Goal: Transaction & Acquisition: Purchase product/service

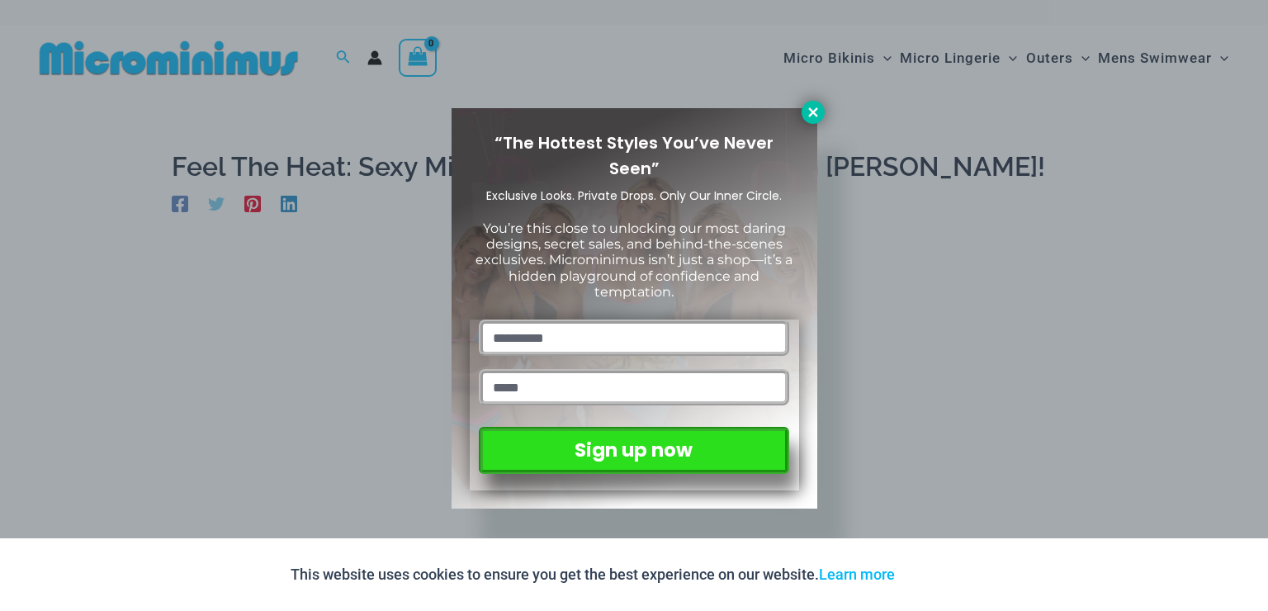
click at [802, 112] on button at bounding box center [812, 112] width 23 height 23
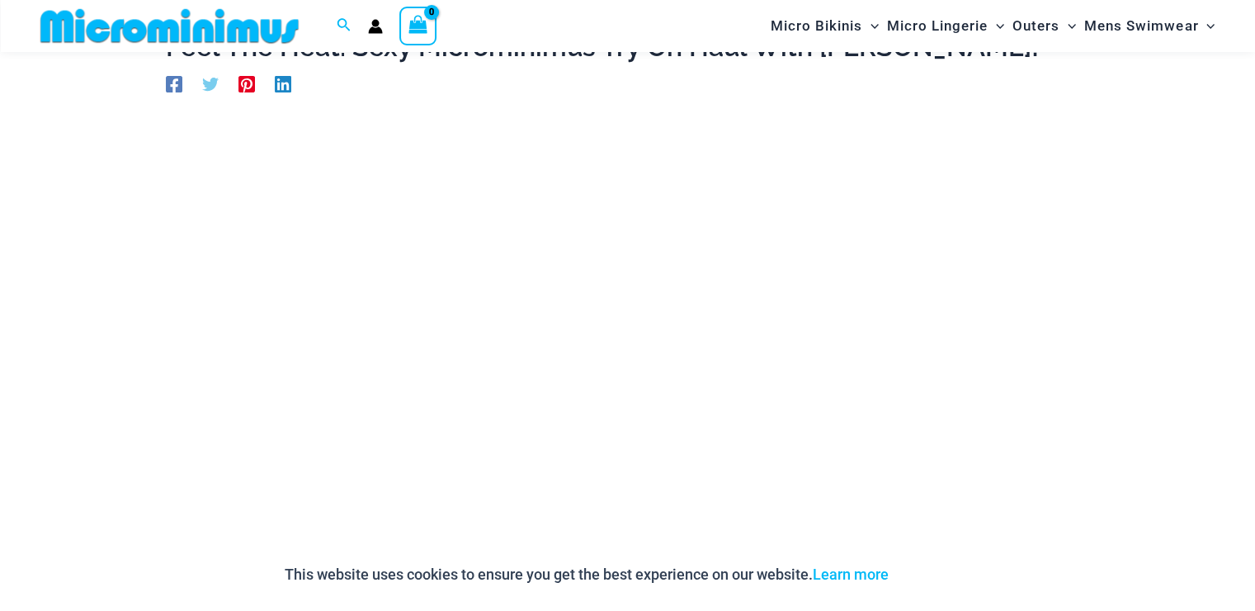
scroll to position [62, 0]
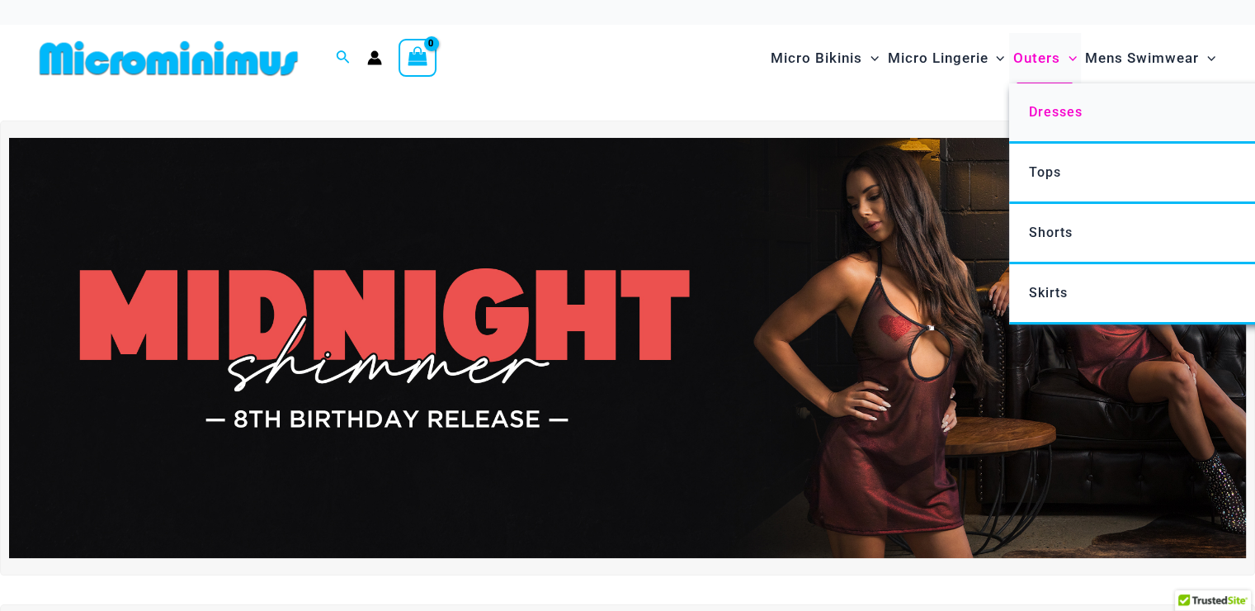
click at [1063, 111] on span "Dresses" at bounding box center [1055, 112] width 54 height 16
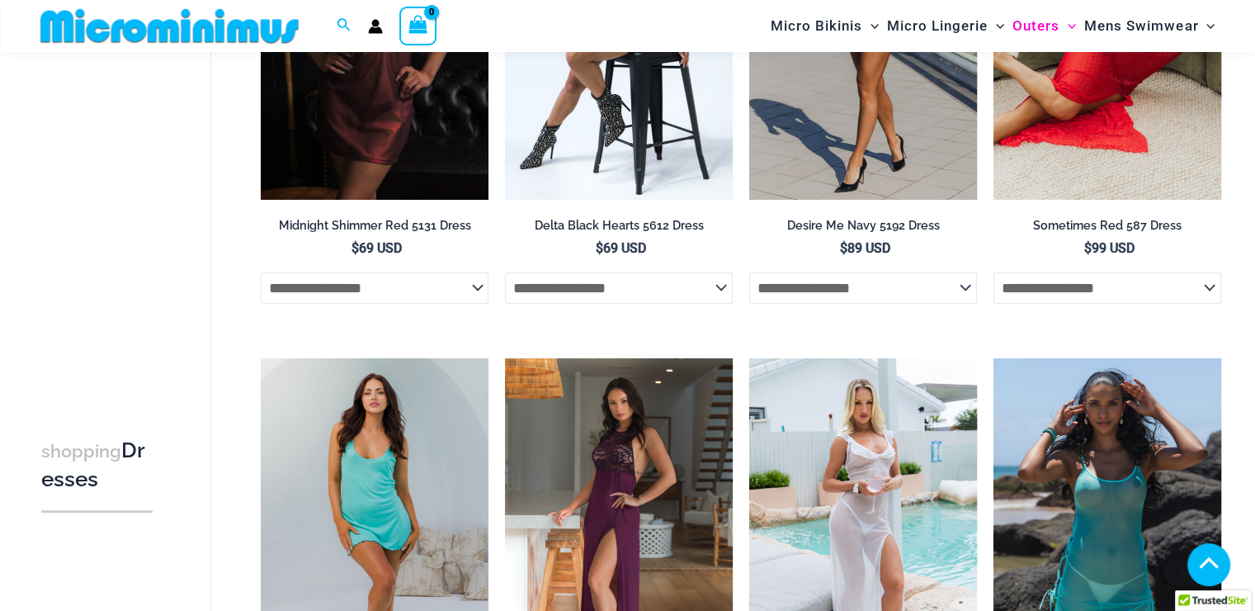
scroll to position [481, 0]
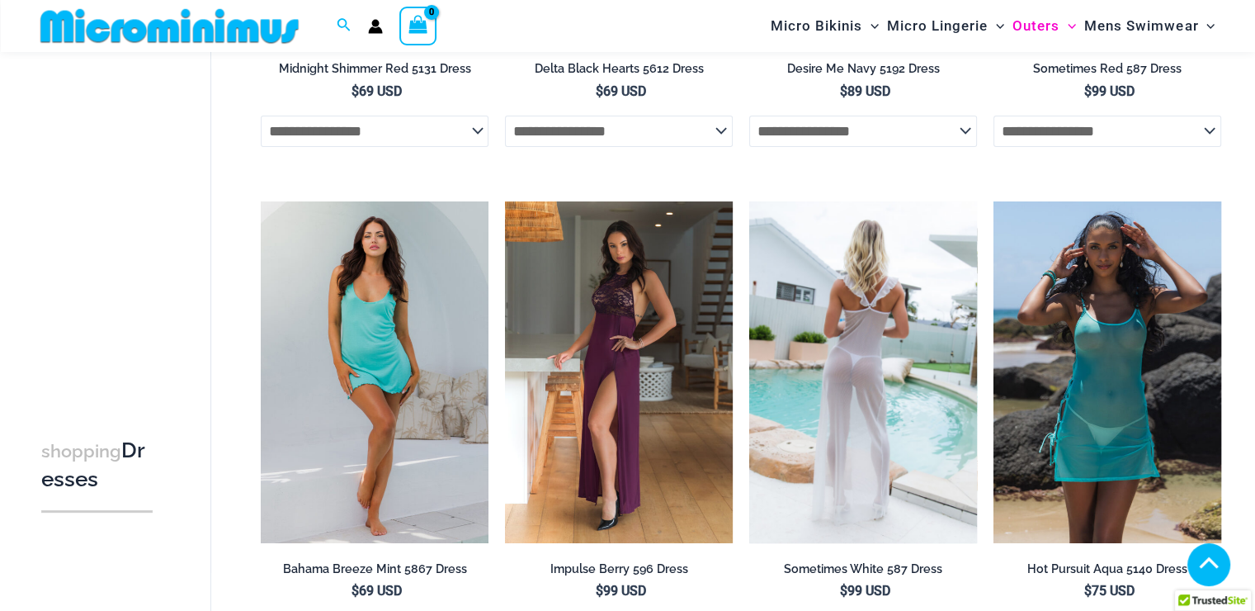
click at [839, 376] on img at bounding box center [863, 372] width 228 height 342
